Goal: Check status: Check status

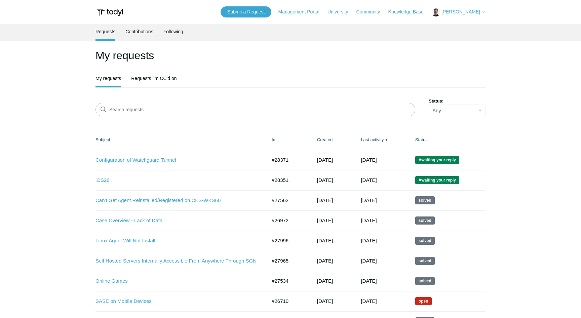
click at [146, 159] on link "Configuration of Watchguard Tunnel" at bounding box center [175, 160] width 161 height 8
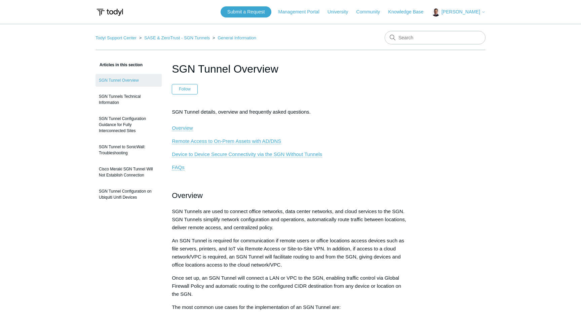
click at [459, 12] on span "[PERSON_NAME]" at bounding box center [461, 11] width 39 height 5
drag, startPoint x: 465, startPoint y: 26, endPoint x: 414, endPoint y: 35, distance: 51.5
click at [464, 26] on link "My Support Requests" at bounding box center [465, 27] width 66 height 12
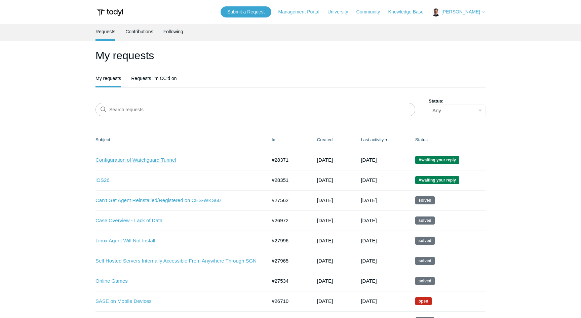
click at [123, 162] on link "Configuration of Watchguard Tunnel" at bounding box center [175, 160] width 161 height 8
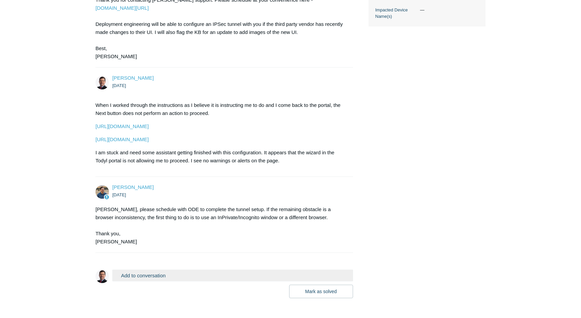
scroll to position [291, 0]
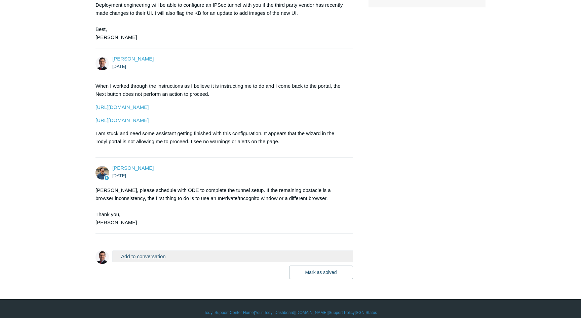
drag, startPoint x: 142, startPoint y: 247, endPoint x: 169, endPoint y: 239, distance: 28.3
click at [142, 251] on button "Add to conversation" at bounding box center [232, 257] width 241 height 12
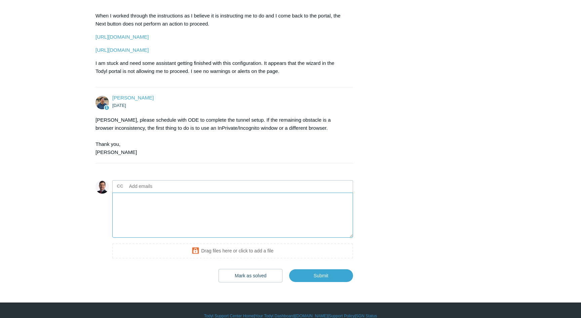
scroll to position [364, 0]
